Goal: Task Accomplishment & Management: Complete application form

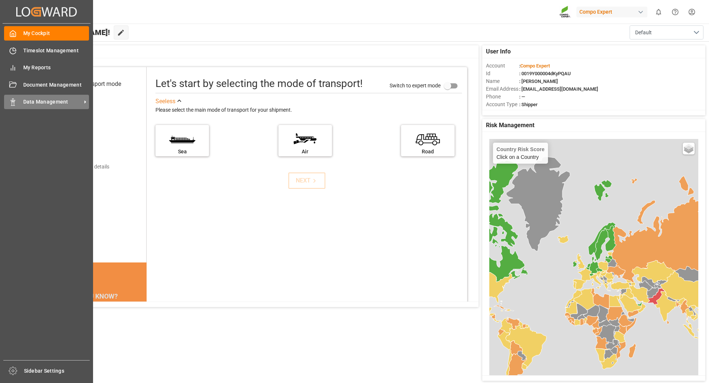
click at [38, 100] on span "Data Management" at bounding box center [52, 102] width 58 height 8
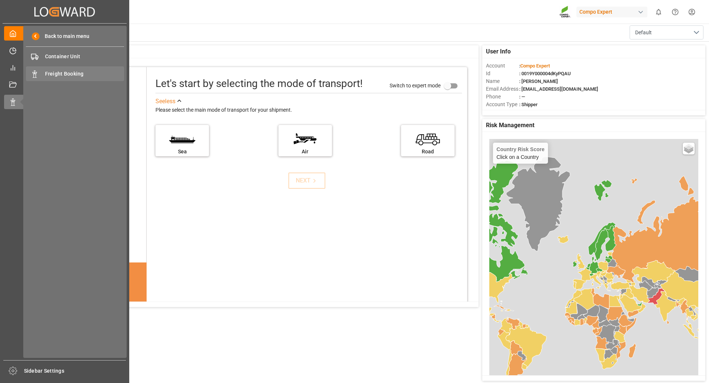
click at [66, 73] on span "Freight Booking" at bounding box center [84, 74] width 79 height 8
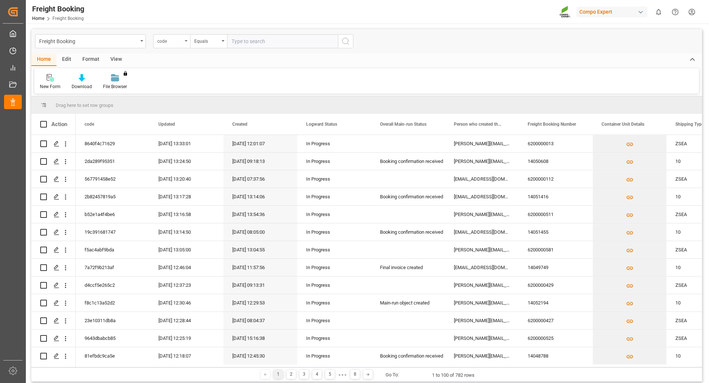
click at [187, 38] on div "code" at bounding box center [171, 41] width 37 height 14
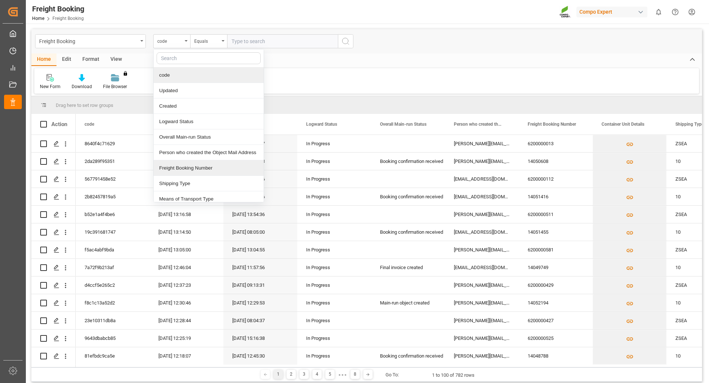
click at [176, 172] on div "Freight Booking Number" at bounding box center [209, 168] width 110 height 15
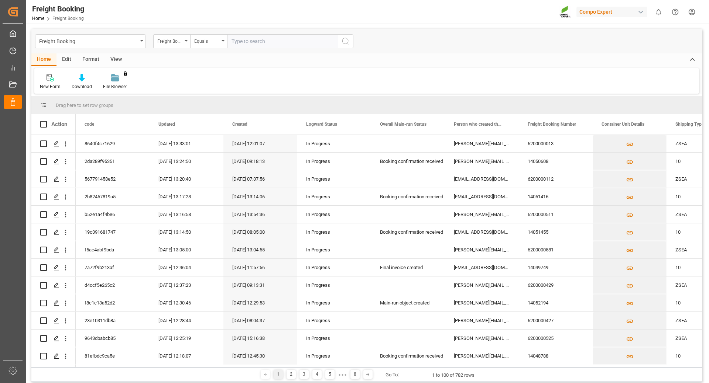
click at [244, 46] on input "text" at bounding box center [282, 41] width 111 height 14
type input "6200000511"
click at [348, 42] on icon "search button" at bounding box center [345, 41] width 9 height 9
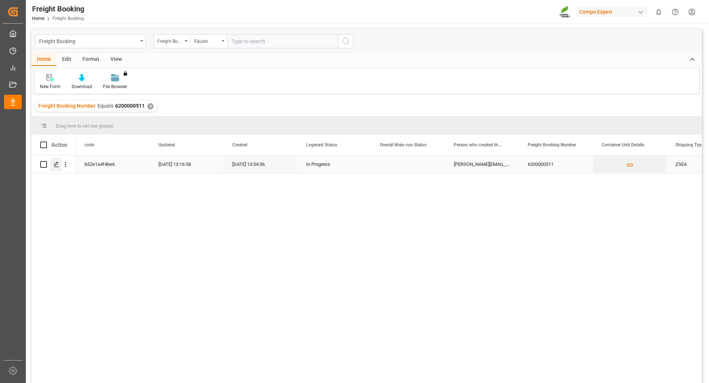
click at [56, 166] on icon "Press SPACE to select this row." at bounding box center [57, 165] width 6 height 6
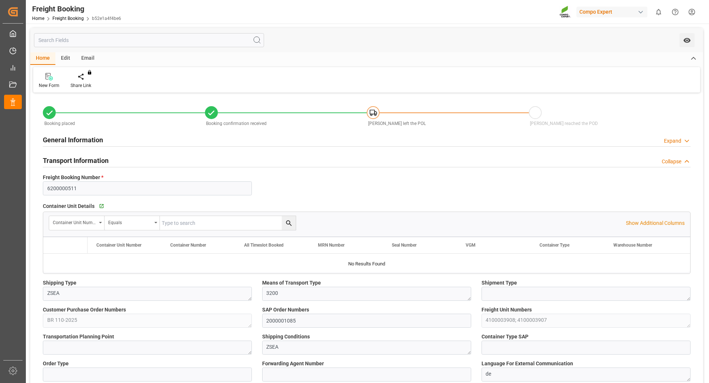
type input "Maersk"
type input "Maersk Line AS"
type input "9526942"
type input "BEANR"
type input "BRPNG"
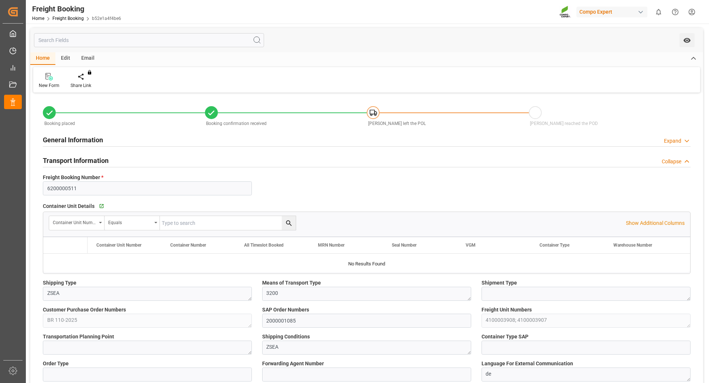
type input "0"
type input "80580"
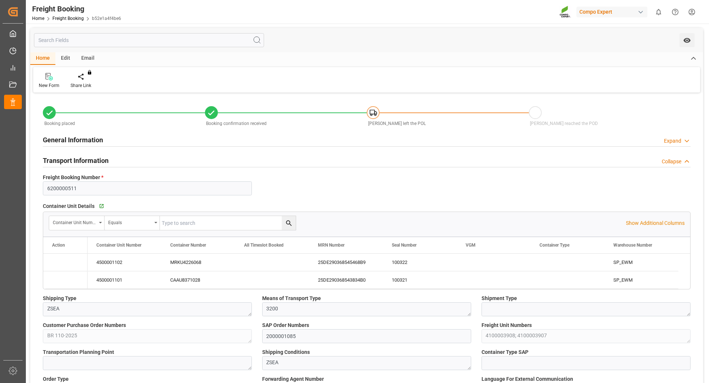
type input "[DATE] 01:00"
type input "[DATE] 13:54"
type input "[DATE] 13:56"
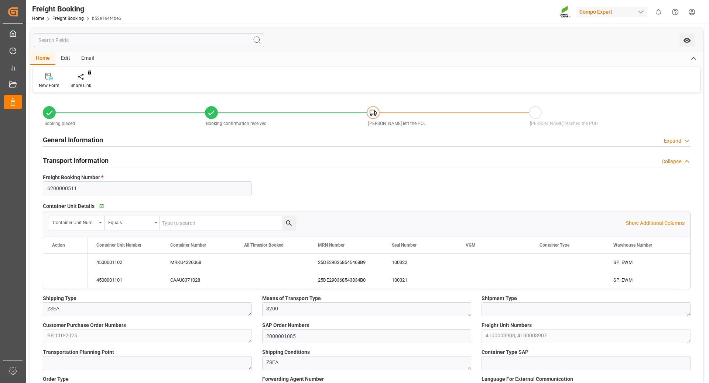
type input "[DATE] 13:56"
type input "[DATE] 09:19"
type input "[DATE] 10:58"
click at [66, 16] on link "Freight Booking" at bounding box center [67, 18] width 31 height 5
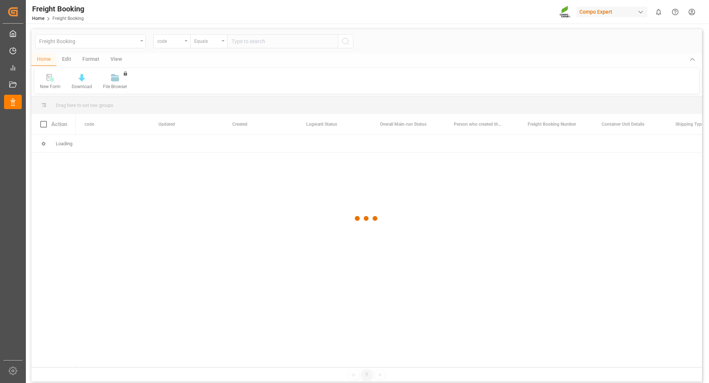
click at [182, 43] on div at bounding box center [366, 218] width 670 height 379
click at [186, 42] on div at bounding box center [366, 218] width 670 height 379
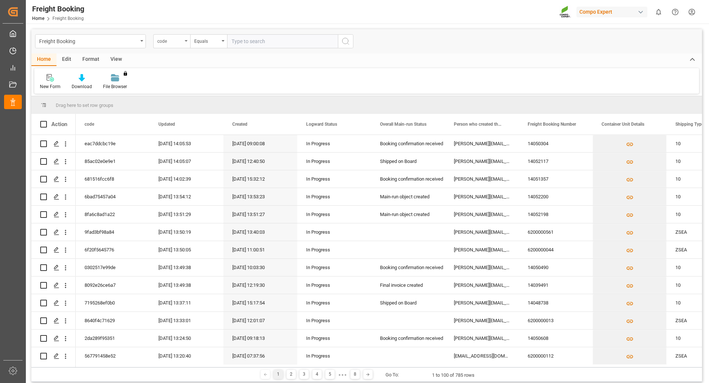
click at [186, 41] on icon "open menu" at bounding box center [186, 40] width 3 height 1
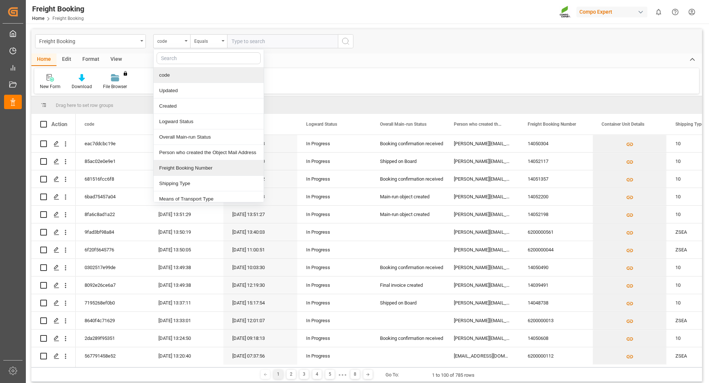
click at [183, 170] on div "Freight Booking Number" at bounding box center [209, 168] width 110 height 15
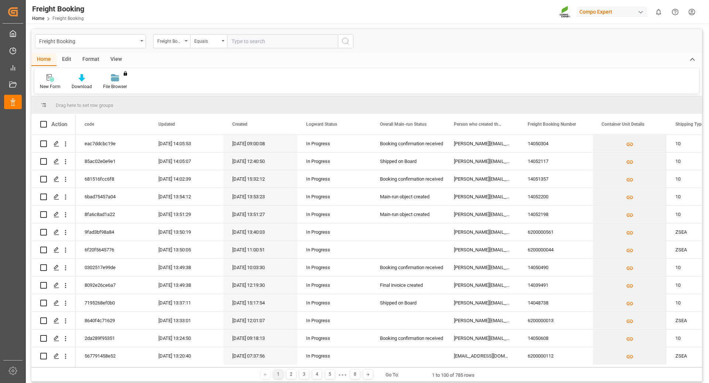
click at [244, 41] on input "text" at bounding box center [282, 41] width 111 height 14
click at [248, 42] on input "620" at bounding box center [282, 41] width 111 height 14
drag, startPoint x: 254, startPoint y: 40, endPoint x: 203, endPoint y: 39, distance: 50.6
click at [203, 39] on div "Freight Booking Number Equals 620" at bounding box center [253, 41] width 200 height 14
paste input "0000340"
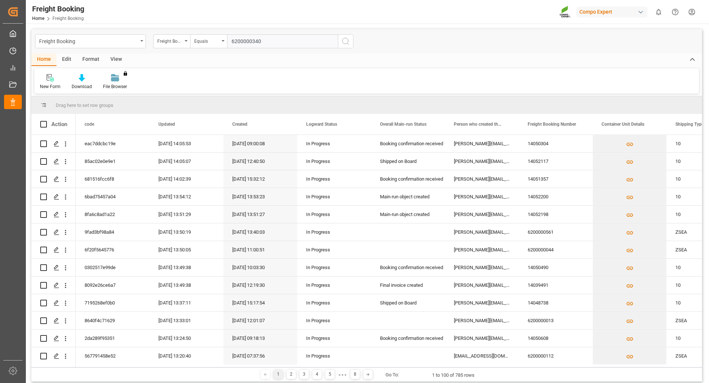
type input "6200000340"
click at [342, 44] on icon "search button" at bounding box center [345, 41] width 9 height 9
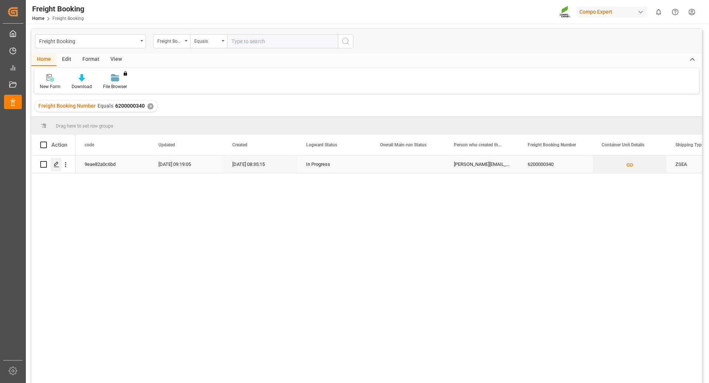
click at [56, 164] on icon "Press SPACE to select this row." at bounding box center [57, 165] width 6 height 6
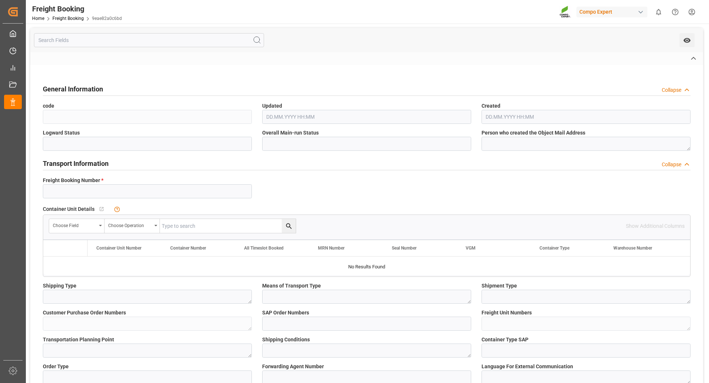
type input "6200000340"
type textarea "ZSEA"
type textarea "3200"
type textarea "BR 051-2025 (B)"
type input "2000000567"
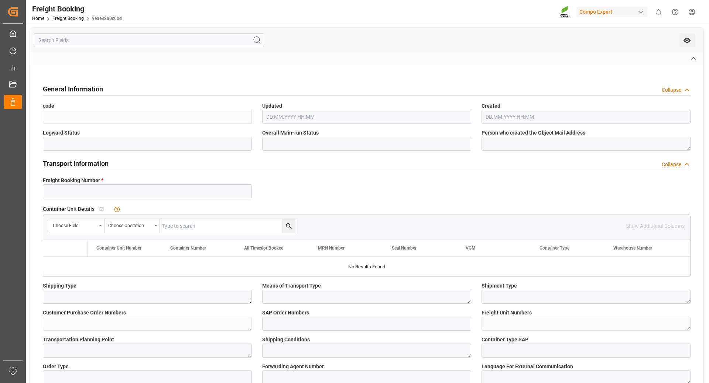
type textarea "4100001828"
type textarea "ZSEA"
type textarea "de"
type input "HLCU"
type input "34083860"
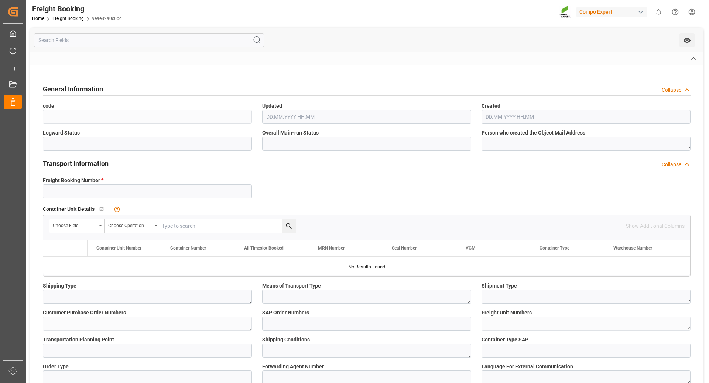
type input "MSC [PERSON_NAME]"
type input "XIAMEN EXPRESS"
type input "[GEOGRAPHIC_DATA]"
type input "Paranaguá"
type textarea "CIF"
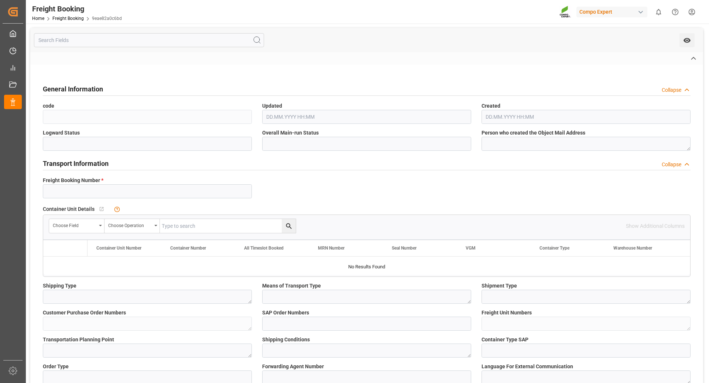
type textarea "SP_EWM"
type textarea "DTC TOP14 [DATE] 15%UH 3M 25kg(x42) WW"
type textarea "4429602664"
type input "SP_EWM"
type input "Logistics Service Provider"
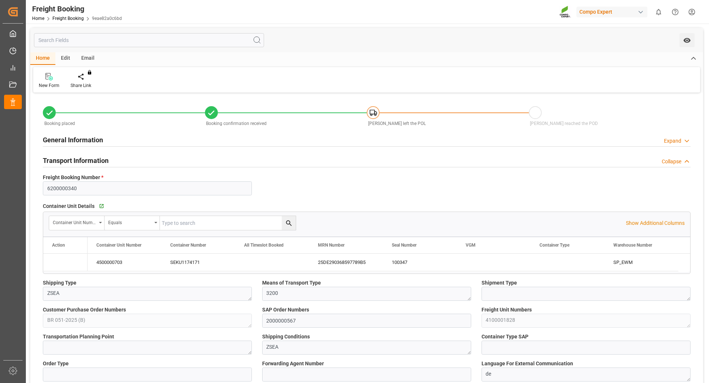
type input "Hapag [PERSON_NAME]"
type input "Hapag Lloyd Aktiengesellschaft"
type input "9702065"
type input "9630420"
type input "BEANR"
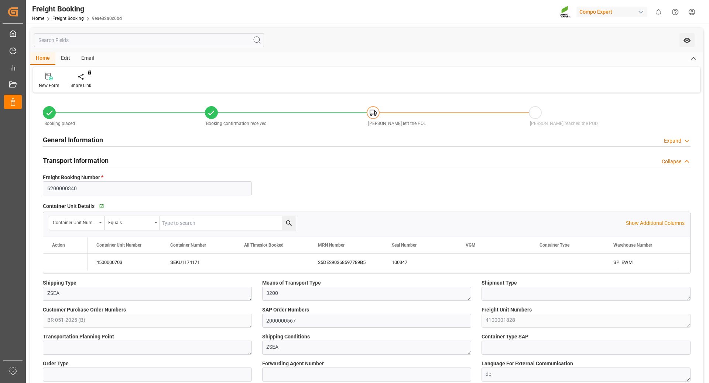
type input "BRPNG"
type input "0"
type input "21252"
type input "[DATE] 01:00"
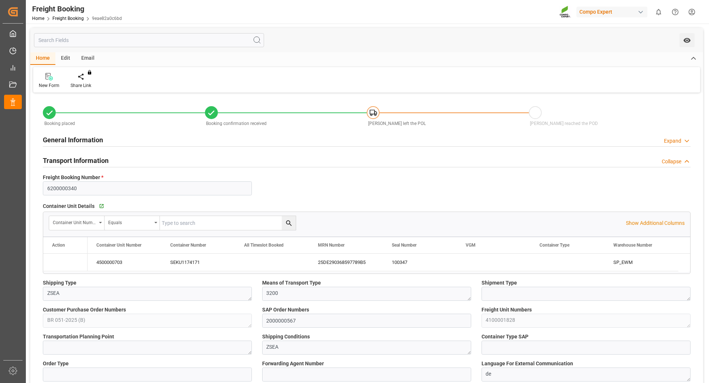
type input "[DATE] 06:00"
type input "[DATE] 08:35"
type input "[DATE] 08:37"
type input "[DATE] 08:50"
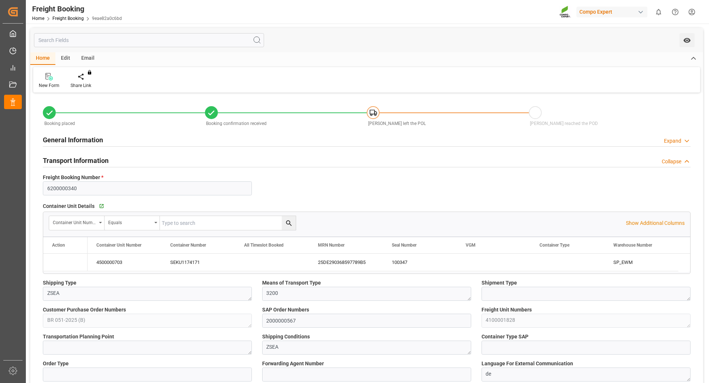
type input "[DATE] 08:50"
click at [66, 20] on link "Freight Booking" at bounding box center [67, 18] width 31 height 5
